Goal: Complete application form

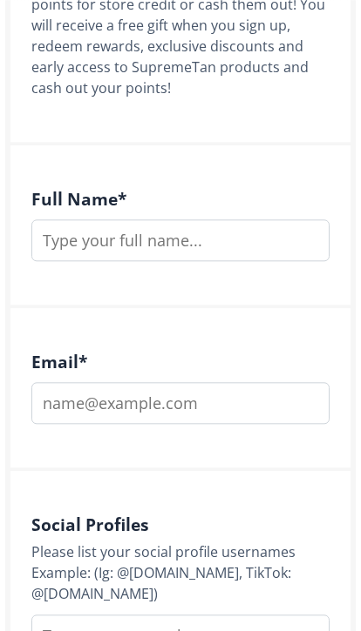
click at [71, 237] on input "text" at bounding box center [180, 240] width 298 height 42
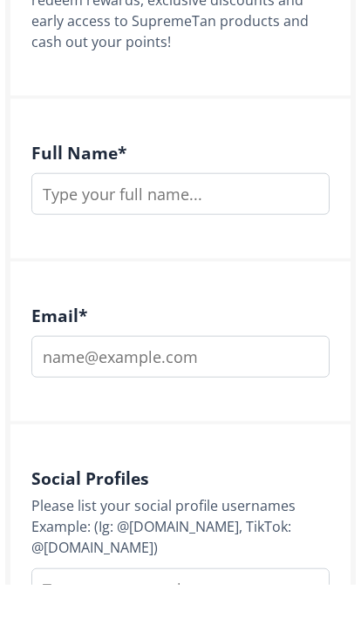
type input "[PERSON_NAME]"
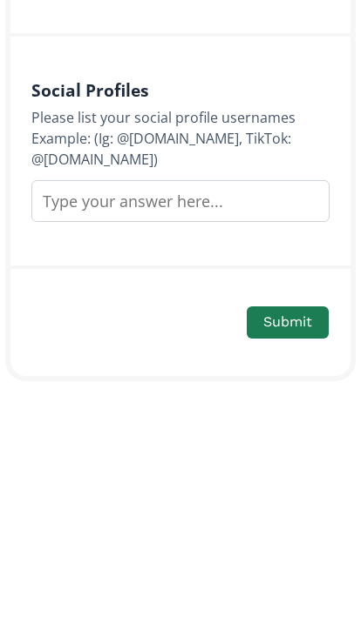
scroll to position [652, 0]
type input "chlofran459@yahoo.com"
click at [278, 409] on input "text" at bounding box center [180, 430] width 298 height 42
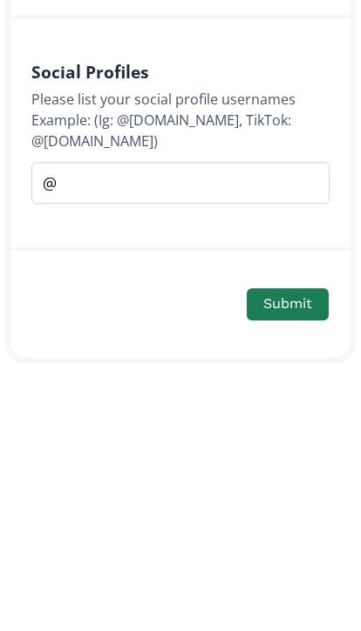
scroll to position [690, 0]
type input "@frances4591"
click at [314, 496] on button "Submit" at bounding box center [287, 512] width 82 height 32
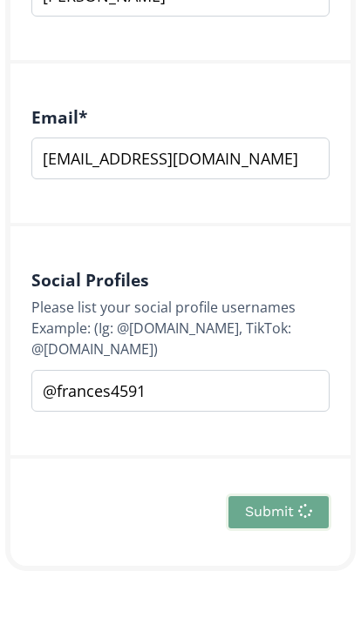
scroll to position [319, 0]
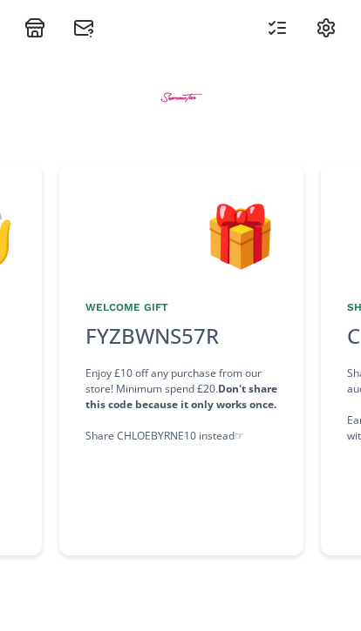
scroll to position [0, 261]
click at [153, 314] on div "Welcome Gift" at bounding box center [180, 308] width 192 height 16
click at [222, 402] on strong "Don't share this code because it only works once." at bounding box center [180, 397] width 192 height 30
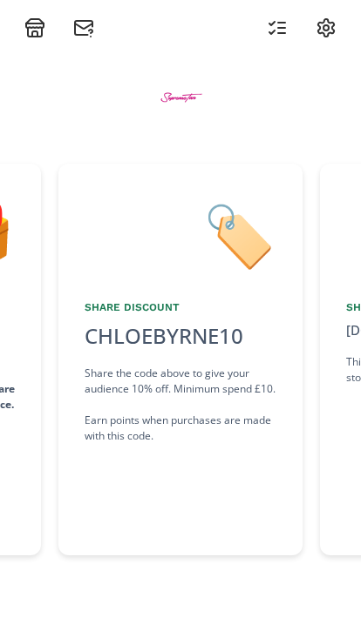
scroll to position [0, 523]
click at [151, 308] on div "Share Discount" at bounding box center [180, 308] width 192 height 16
click at [213, 373] on div "Share the code above to give your audience 10% off. Minimum spend £10. Earn poi…" at bounding box center [180, 405] width 192 height 78
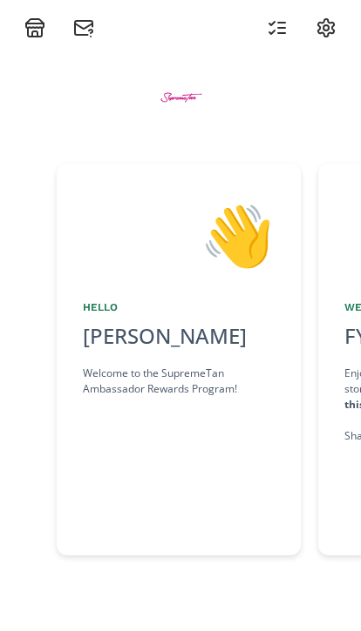
scroll to position [0, 0]
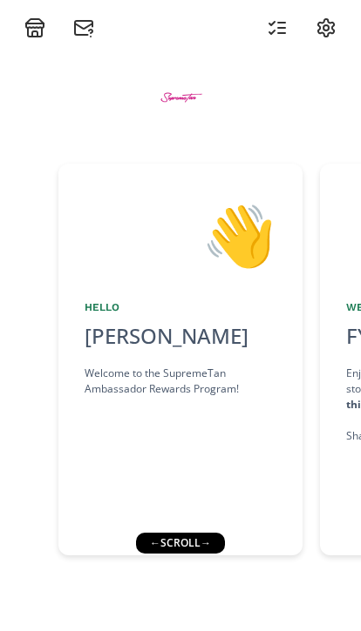
click at [32, 22] on icon at bounding box center [34, 27] width 21 height 21
